Goal: Information Seeking & Learning: Learn about a topic

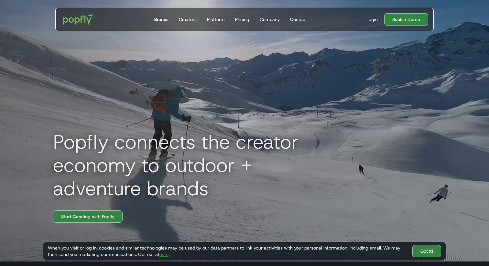
click at [160, 19] on div "Brands" at bounding box center [161, 19] width 14 height 6
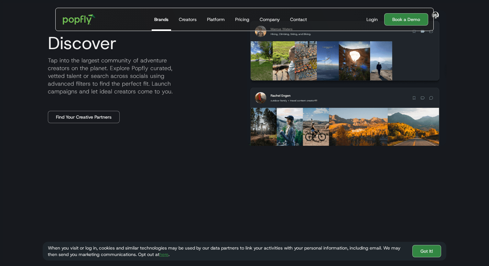
scroll to position [395, 0]
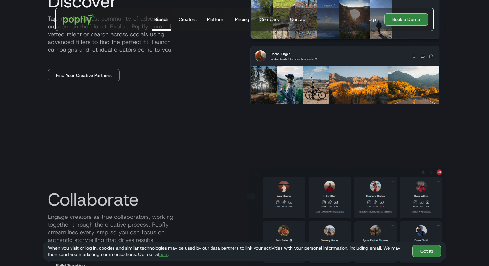
click at [168, 79] on div "Discover Tap into the largest community of adventure creators on the planet. Ex…" at bounding box center [142, 37] width 199 height 90
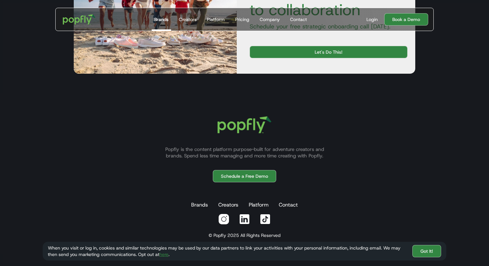
scroll to position [1207, 0]
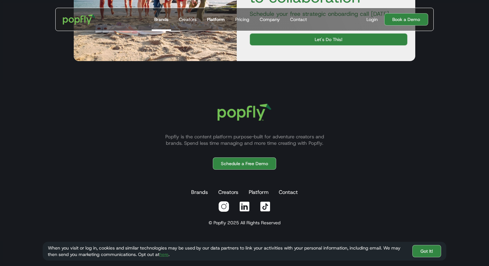
click at [214, 21] on div "Platform" at bounding box center [216, 19] width 18 height 6
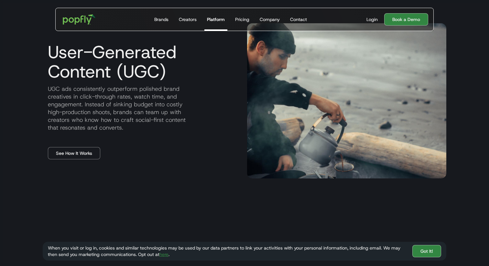
scroll to position [375, 0]
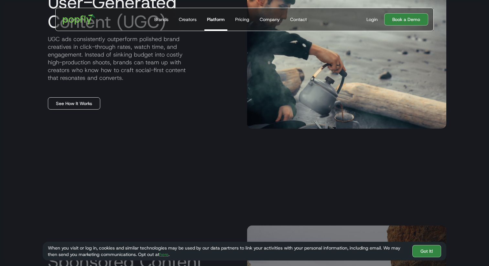
click at [88, 104] on link "See How It Works" at bounding box center [74, 103] width 52 height 12
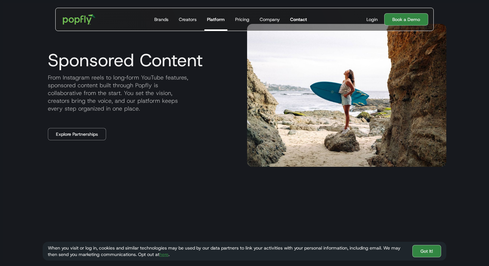
scroll to position [1240, 0]
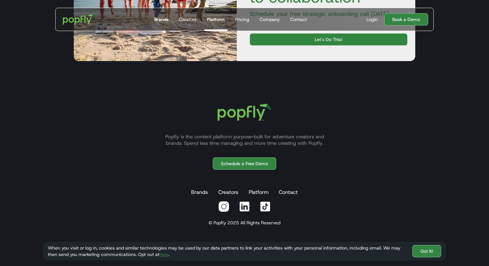
click at [165, 21] on div "Brands" at bounding box center [161, 19] width 14 height 6
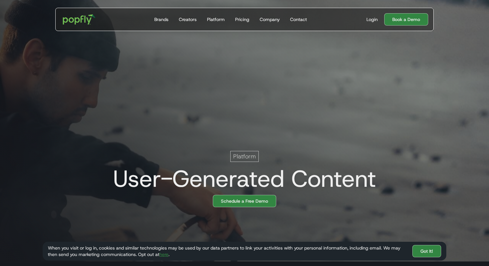
click at [148, 96] on div "Platform User-Generated Content Schedule a Free Demo" at bounding box center [245, 108] width 414 height 227
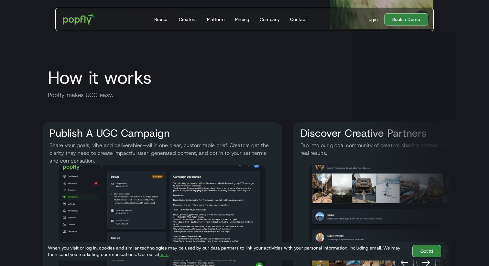
scroll to position [0, 13]
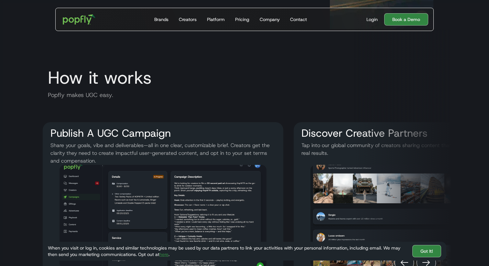
click at [129, 80] on h1 "How it works" at bounding box center [247, 77] width 409 height 19
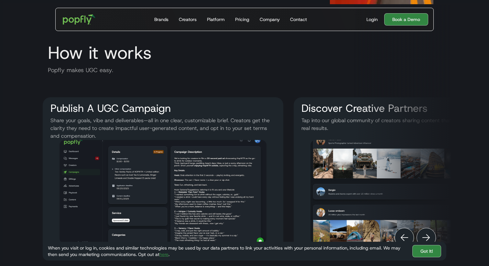
scroll to position [751, 0]
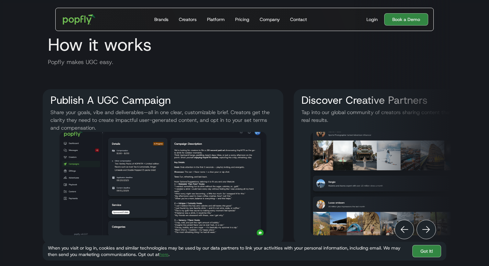
click at [108, 53] on h1 "How it works" at bounding box center [247, 44] width 409 height 19
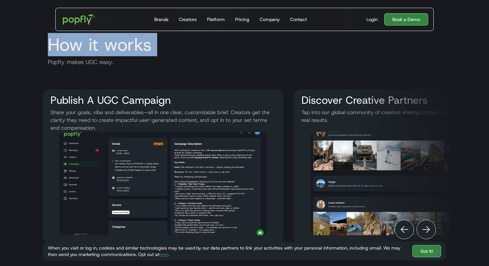
click at [108, 53] on h1 "How it works" at bounding box center [247, 44] width 409 height 19
copy h1 "How it works"
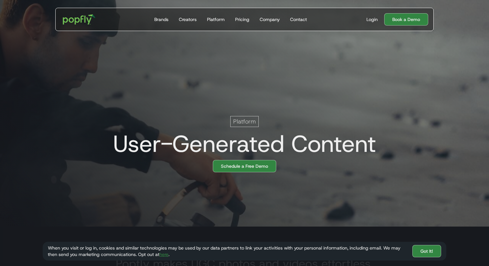
scroll to position [26, 0]
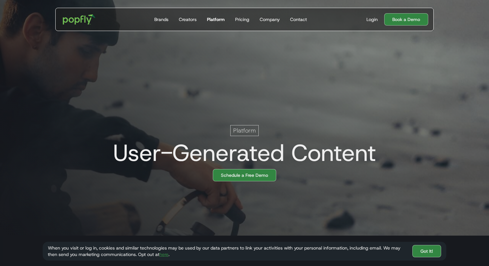
click at [222, 22] on div "Platform" at bounding box center [216, 19] width 18 height 6
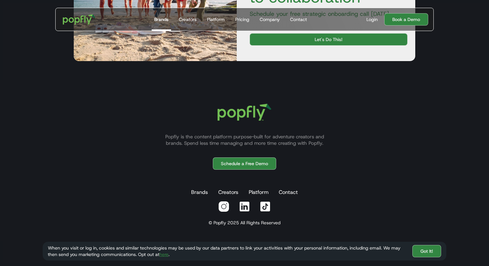
scroll to position [982, 0]
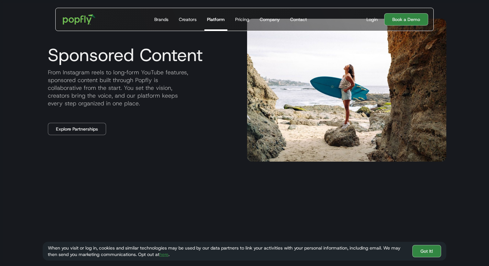
scroll to position [577, 0]
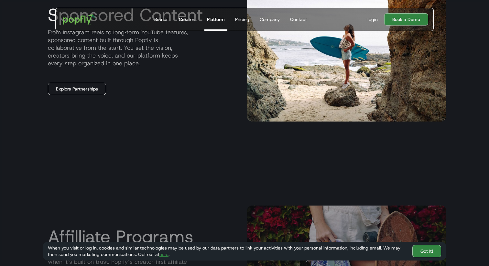
click at [97, 90] on link "Explore Partnerships" at bounding box center [77, 89] width 58 height 12
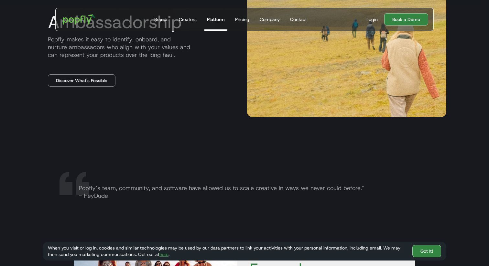
scroll to position [940, 0]
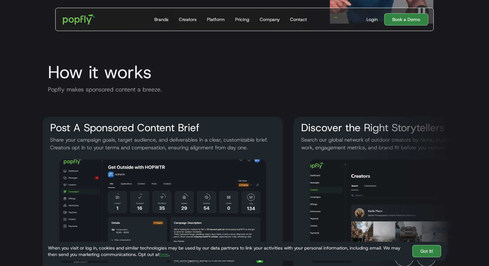
scroll to position [0, 13]
click at [166, 20] on div "Brands" at bounding box center [161, 19] width 14 height 6
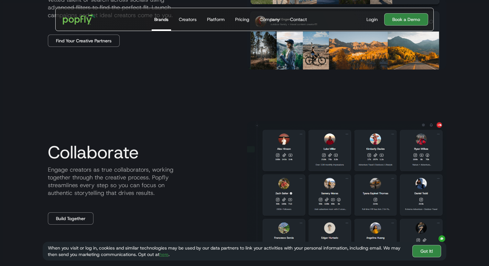
scroll to position [435, 0]
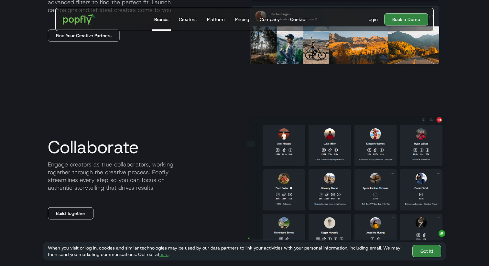
click at [84, 213] on link "Build Together" at bounding box center [71, 213] width 46 height 12
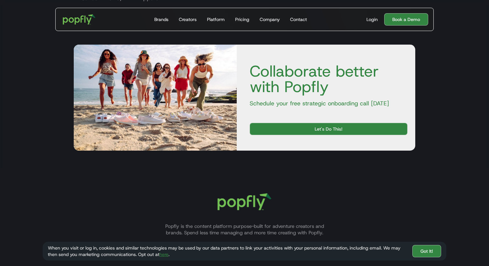
scroll to position [1242, 0]
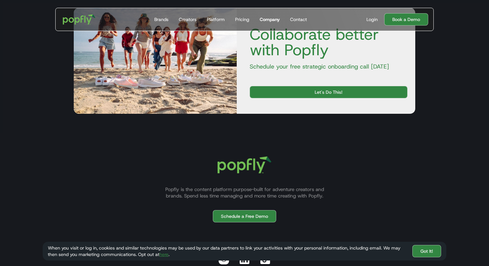
click at [269, 20] on div "Company" at bounding box center [270, 19] width 20 height 6
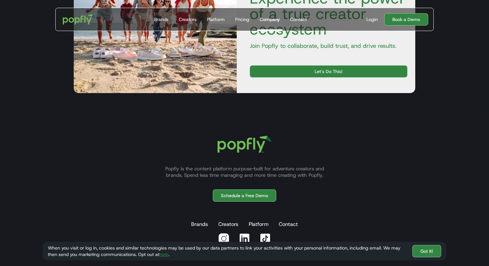
scroll to position [1013, 0]
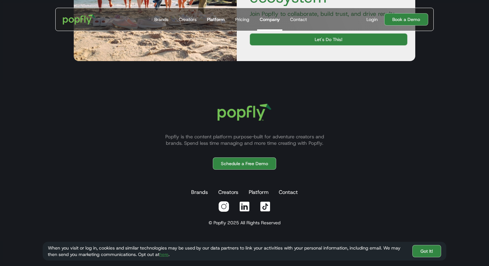
click at [219, 23] on link "Platform" at bounding box center [215, 19] width 23 height 23
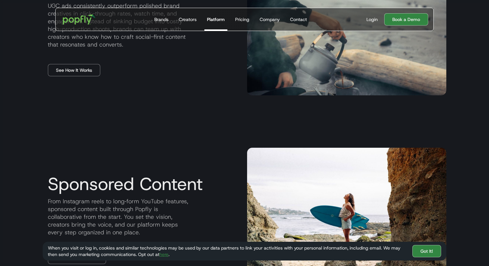
scroll to position [392, 0]
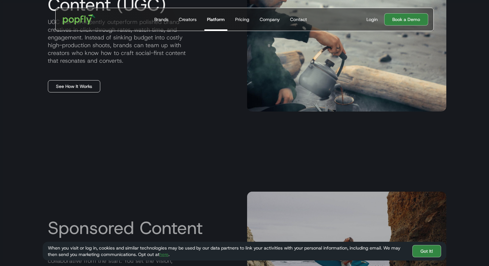
click at [90, 85] on link "See How It Works" at bounding box center [74, 86] width 52 height 12
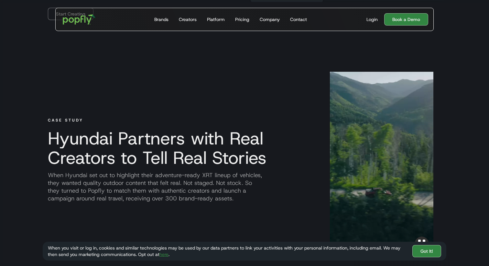
scroll to position [556, 0]
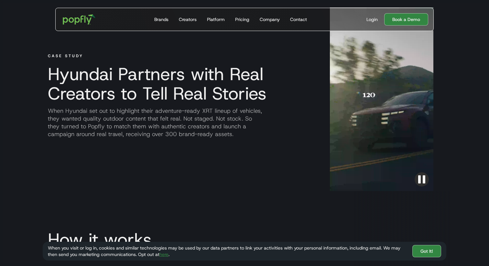
click at [104, 78] on h3 "Hyundai Partners with Real Creators to Tell Real Stories" at bounding box center [179, 83] width 272 height 39
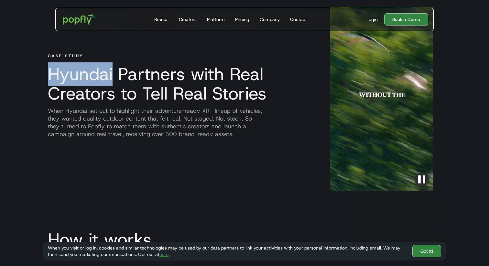
click at [104, 78] on h3 "Hyundai Partners with Real Creators to Tell Real Stories" at bounding box center [179, 83] width 272 height 39
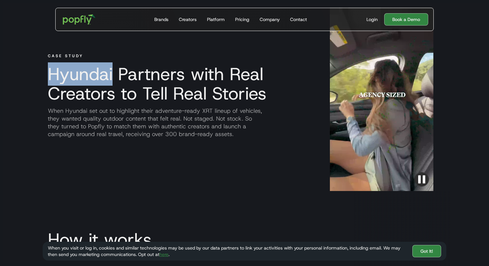
copy h3 "Hyundai"
